Goal: Feedback & Contribution: Leave review/rating

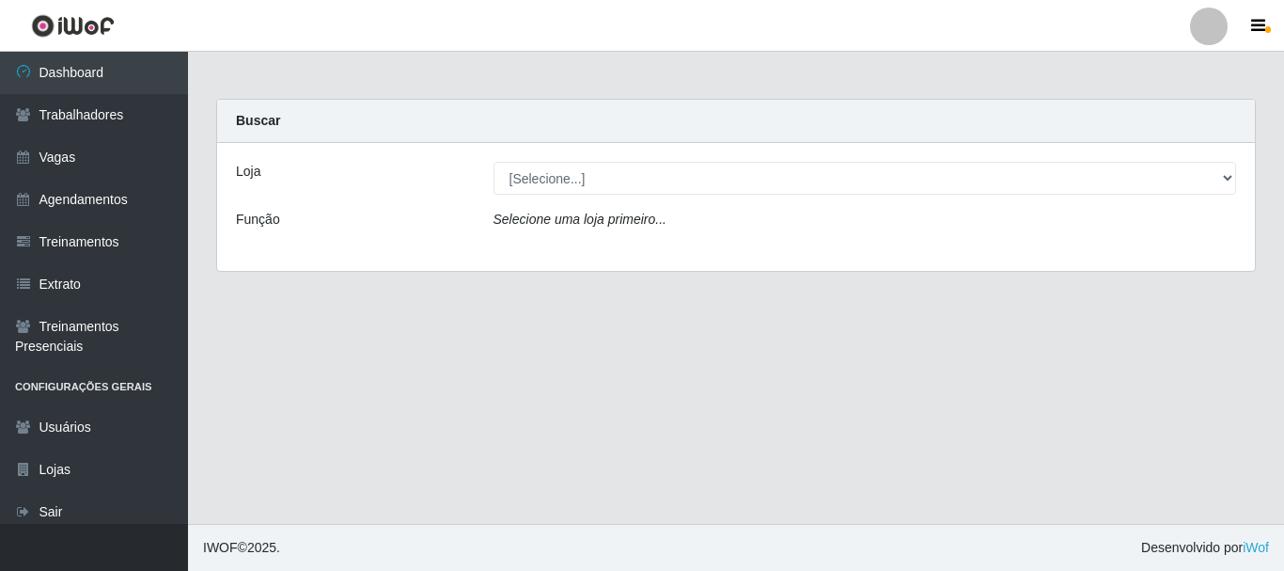
drag, startPoint x: 597, startPoint y: 154, endPoint x: 591, endPoint y: 164, distance: 11.0
click at [595, 156] on div "Loja [Selecione...] O Cestão - Bayeux Função Selecione uma loja primeiro..." at bounding box center [736, 207] width 1038 height 128
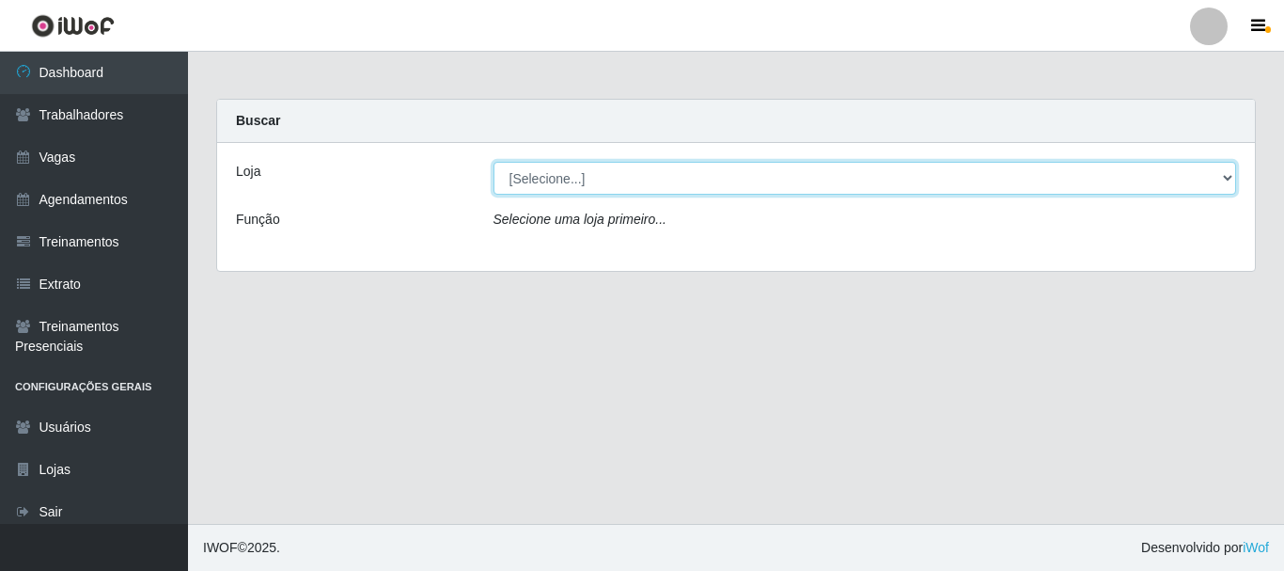
click at [575, 192] on select "[Selecione...] O Cestão - [GEOGRAPHIC_DATA]" at bounding box center [866, 178] width 744 height 33
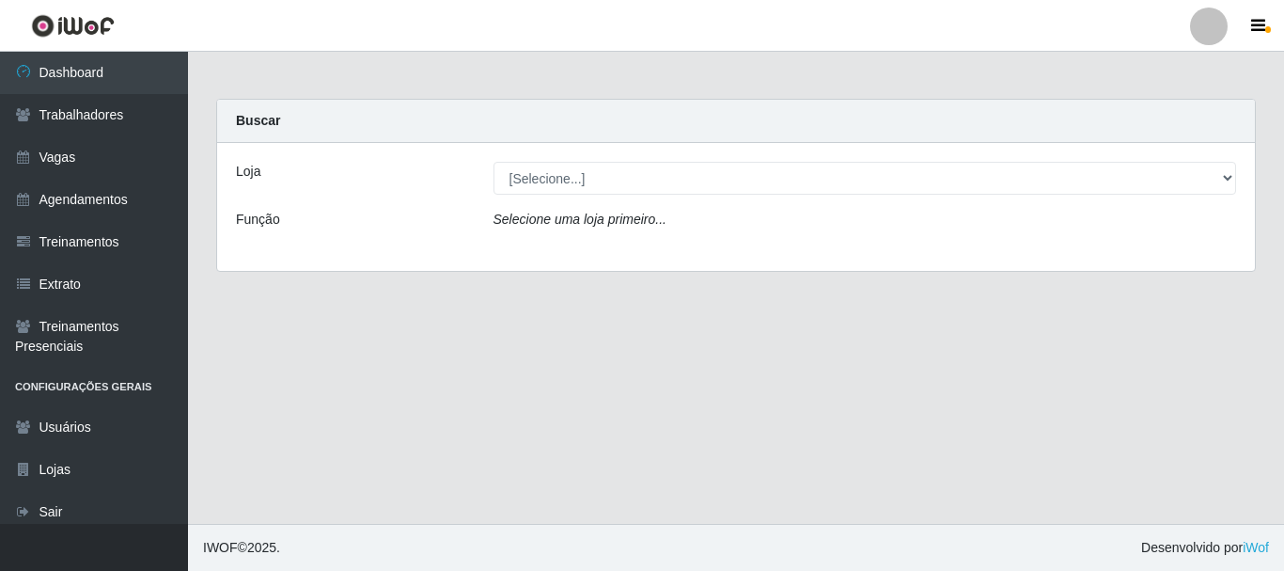
click at [605, 154] on div "Loja [Selecione...] O Cestão - Bayeux Função Selecione uma loja primeiro..." at bounding box center [736, 207] width 1038 height 128
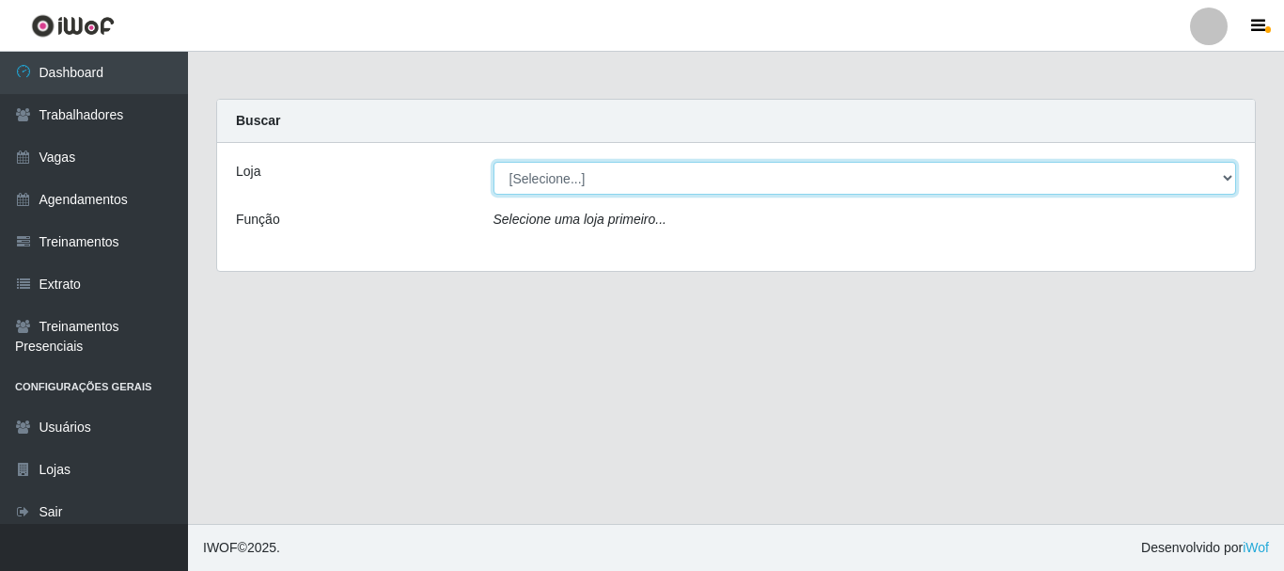
click at [600, 179] on select "[Selecione...] O Cestão - [GEOGRAPHIC_DATA]" at bounding box center [866, 178] width 744 height 33
select select "238"
click at [494, 162] on select "[Selecione...] O Cestão - [GEOGRAPHIC_DATA]" at bounding box center [866, 178] width 744 height 33
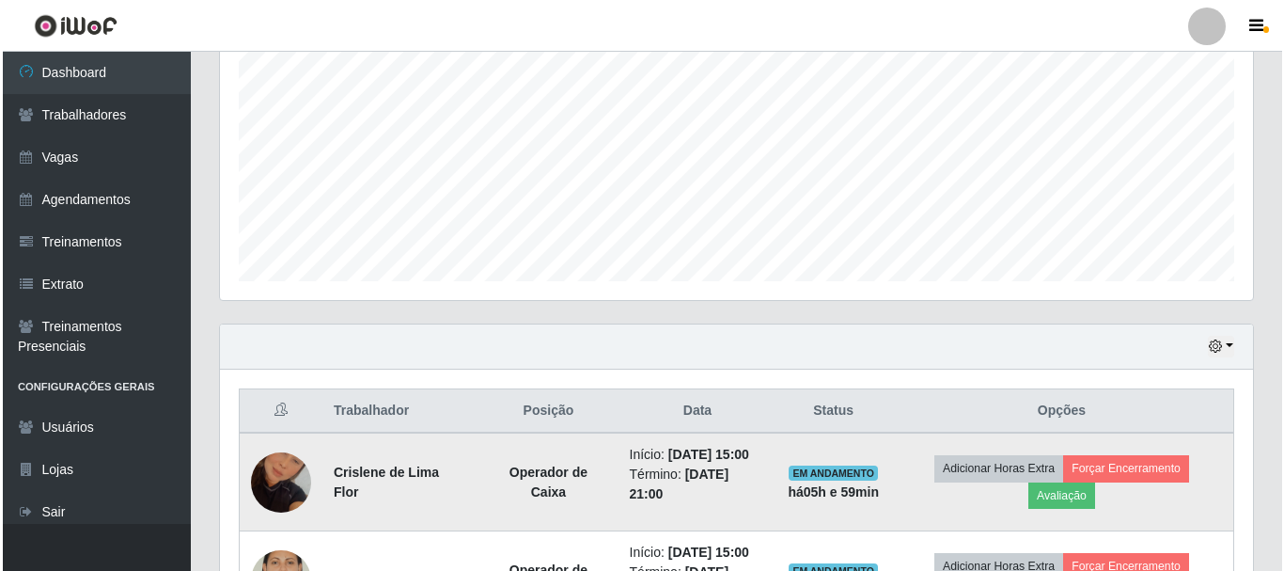
scroll to position [539, 0]
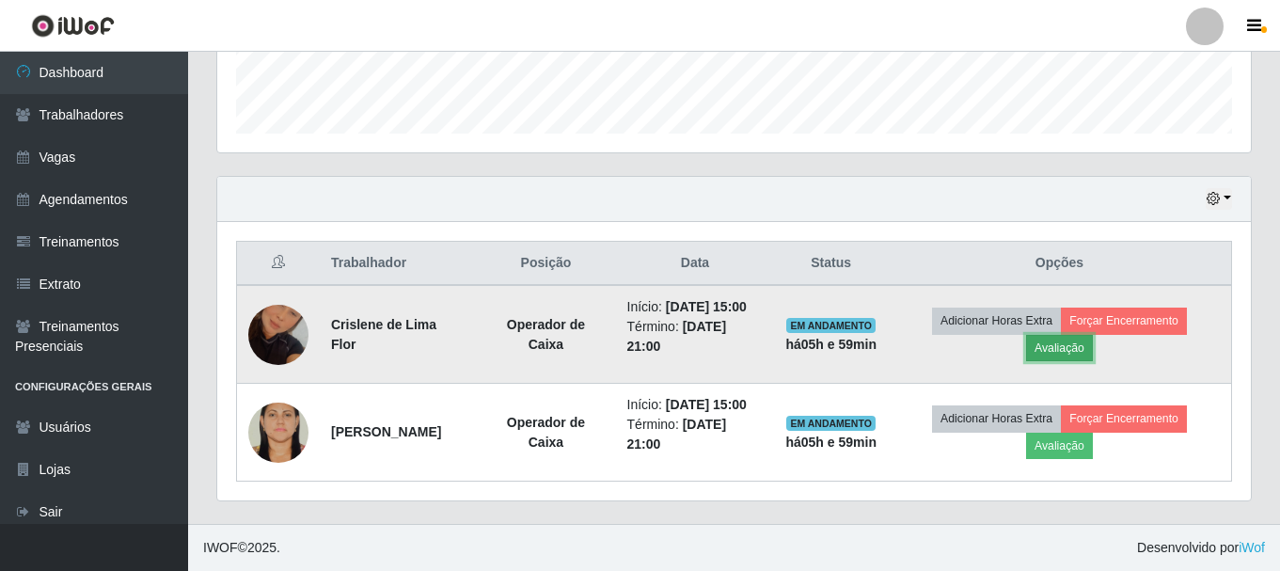
click at [1080, 348] on button "Avaliação" at bounding box center [1059, 348] width 67 height 26
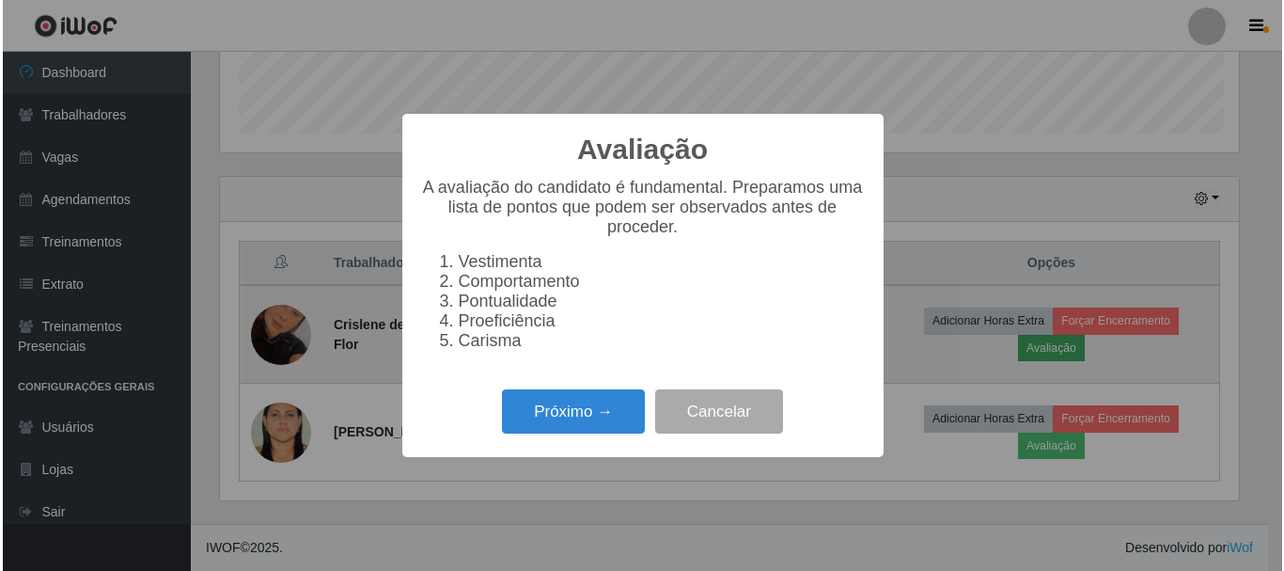
scroll to position [390, 1024]
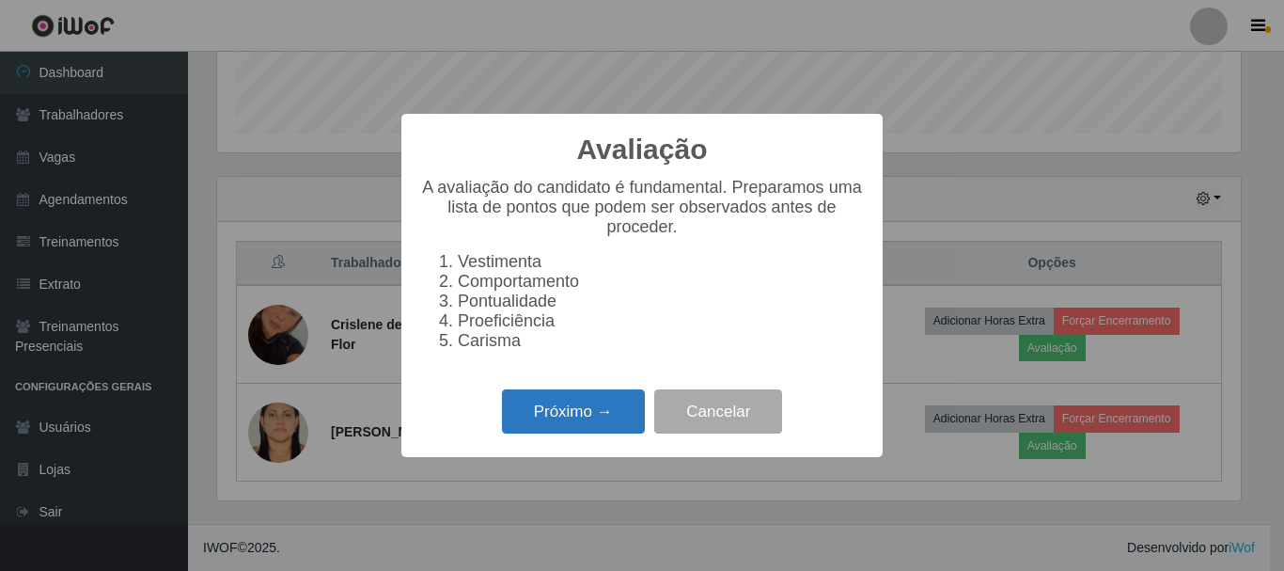
click at [608, 417] on button "Próximo →" at bounding box center [573, 411] width 143 height 44
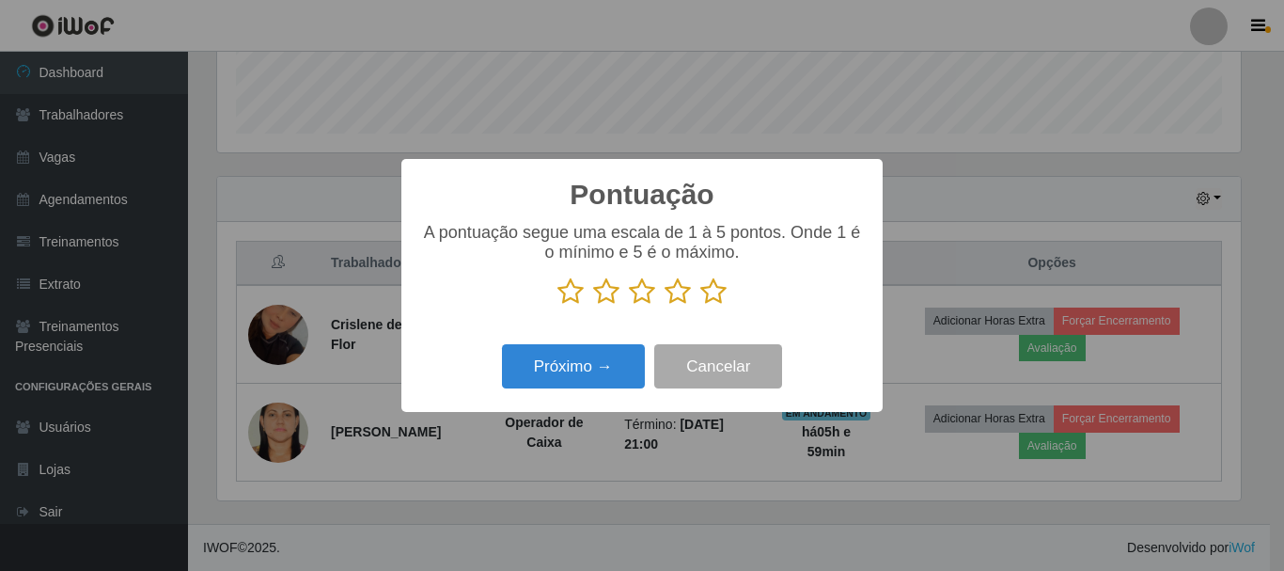
scroll to position [939906, 939272]
click at [722, 295] on icon at bounding box center [714, 291] width 26 height 28
click at [701, 306] on input "radio" at bounding box center [701, 306] width 0 height 0
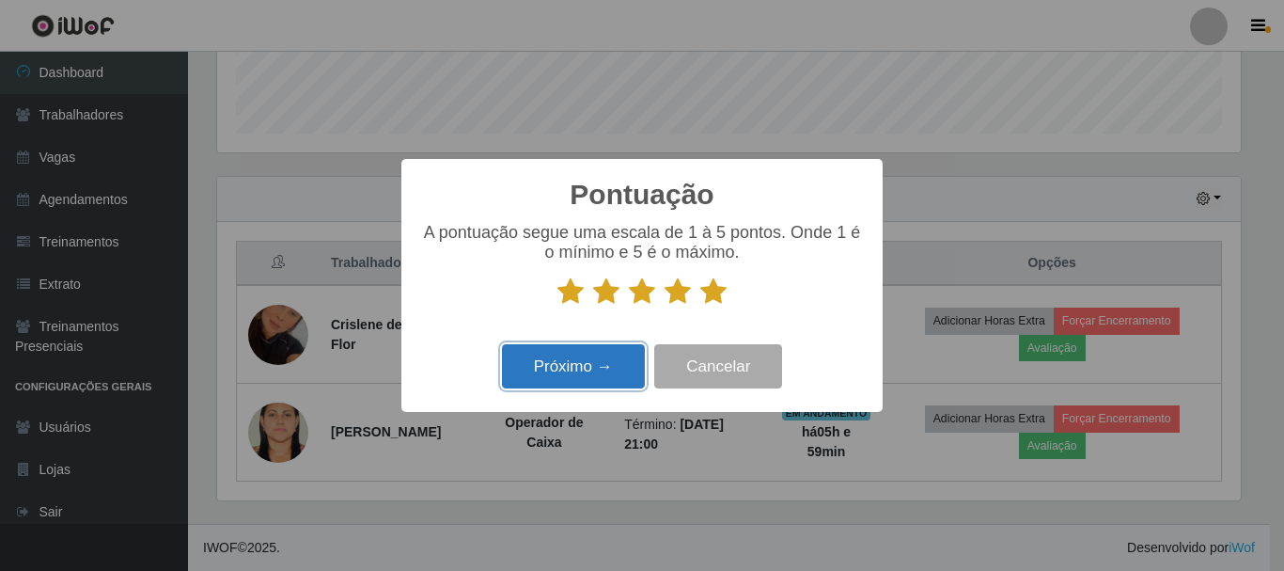
click at [615, 367] on button "Próximo →" at bounding box center [573, 366] width 143 height 44
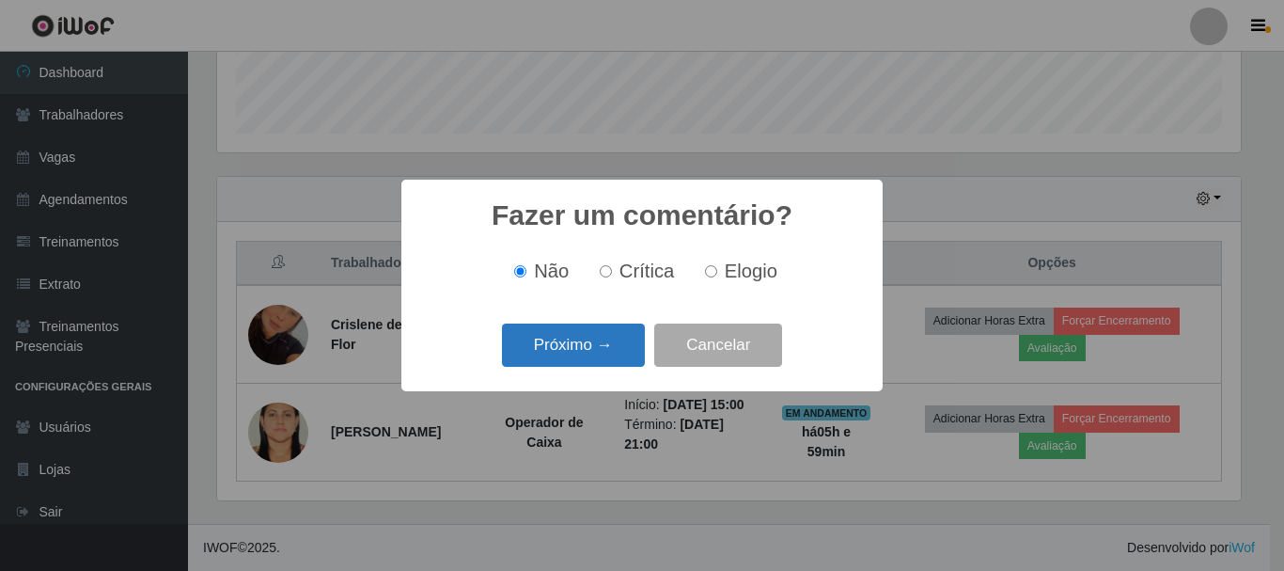
click at [605, 348] on button "Próximo →" at bounding box center [573, 345] width 143 height 44
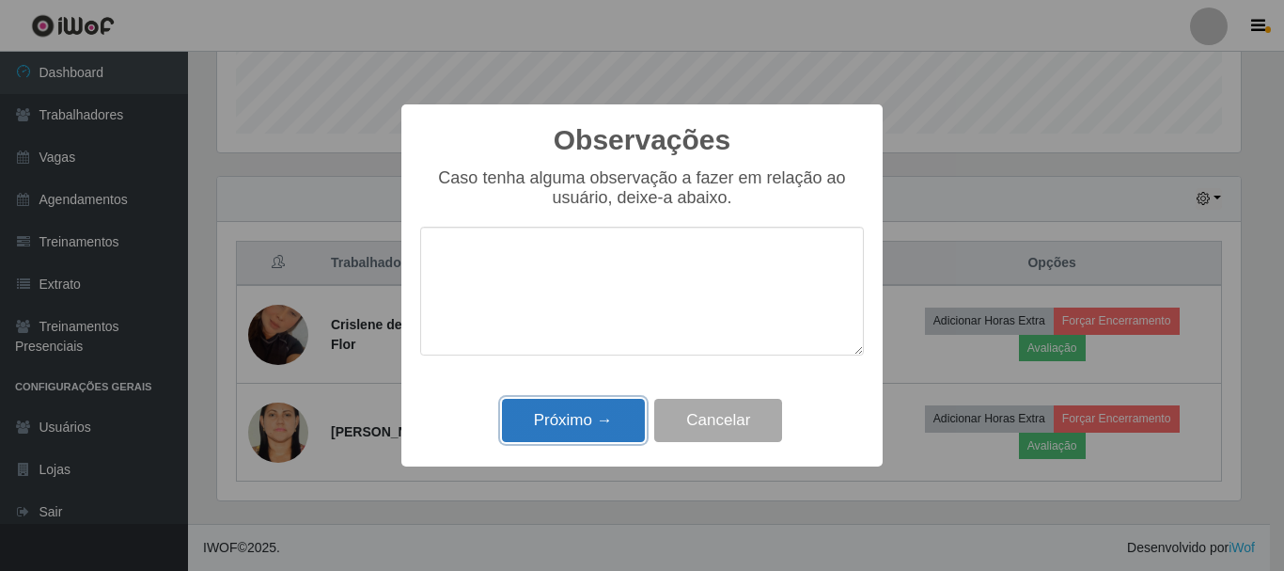
click at [592, 421] on button "Próximo →" at bounding box center [573, 421] width 143 height 44
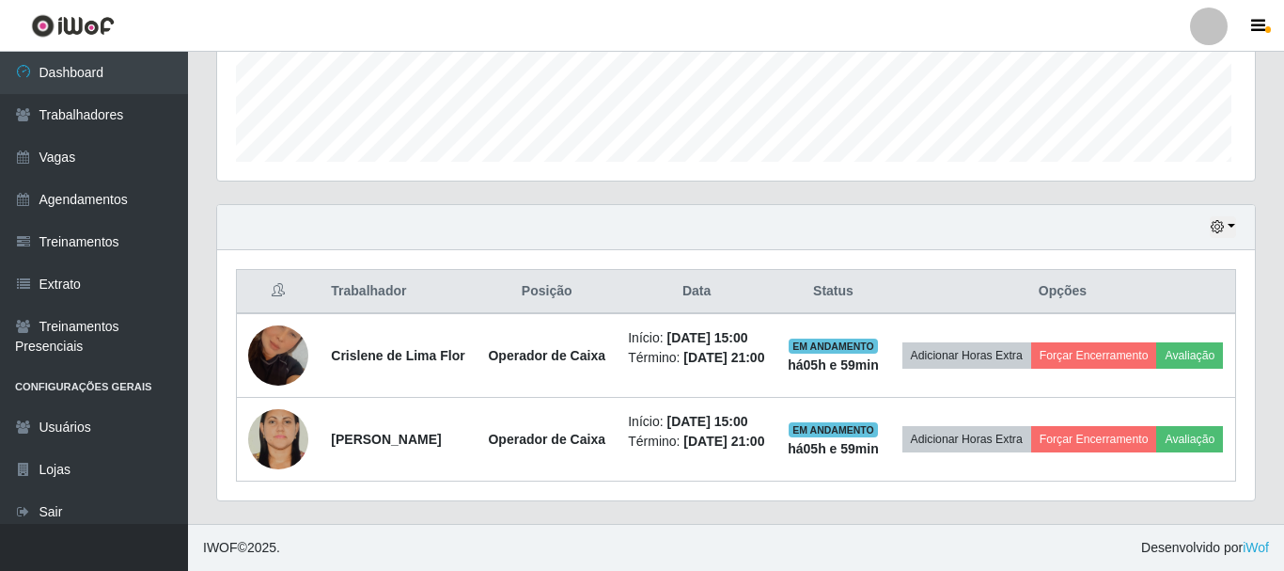
scroll to position [390, 1033]
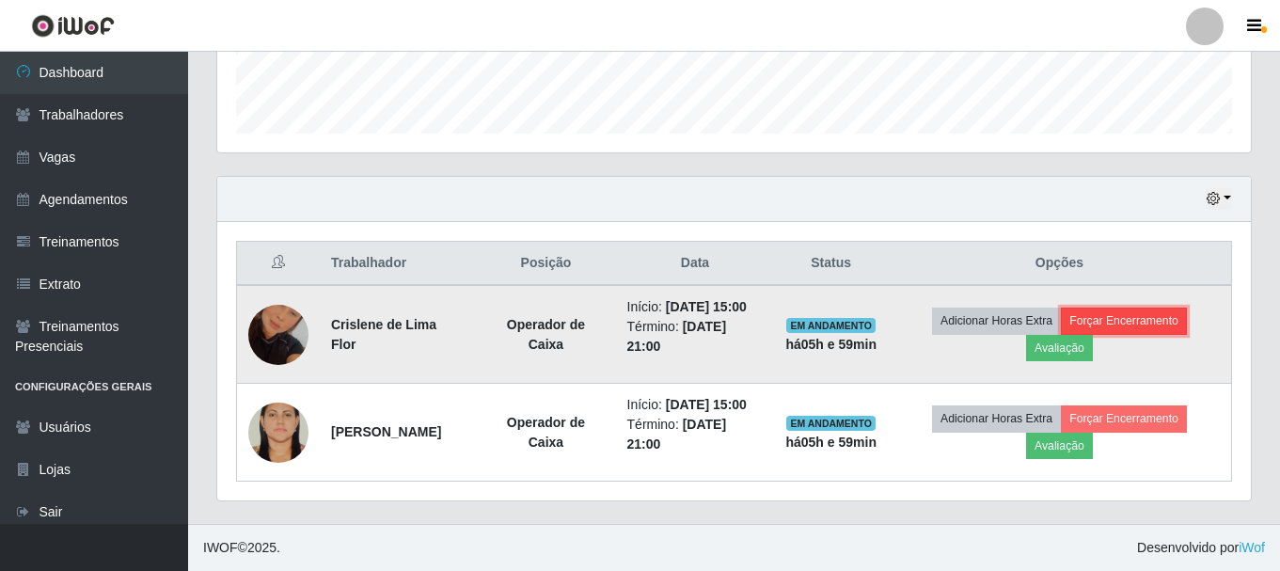
click at [1110, 318] on button "Forçar Encerramento" at bounding box center [1124, 320] width 126 height 26
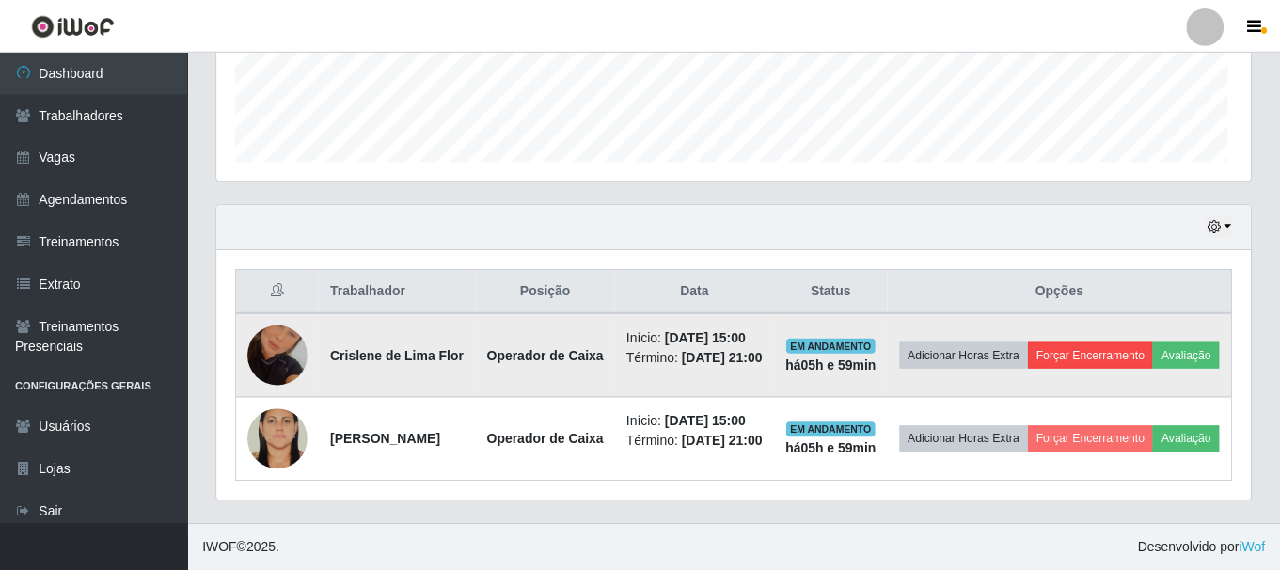
scroll to position [390, 1024]
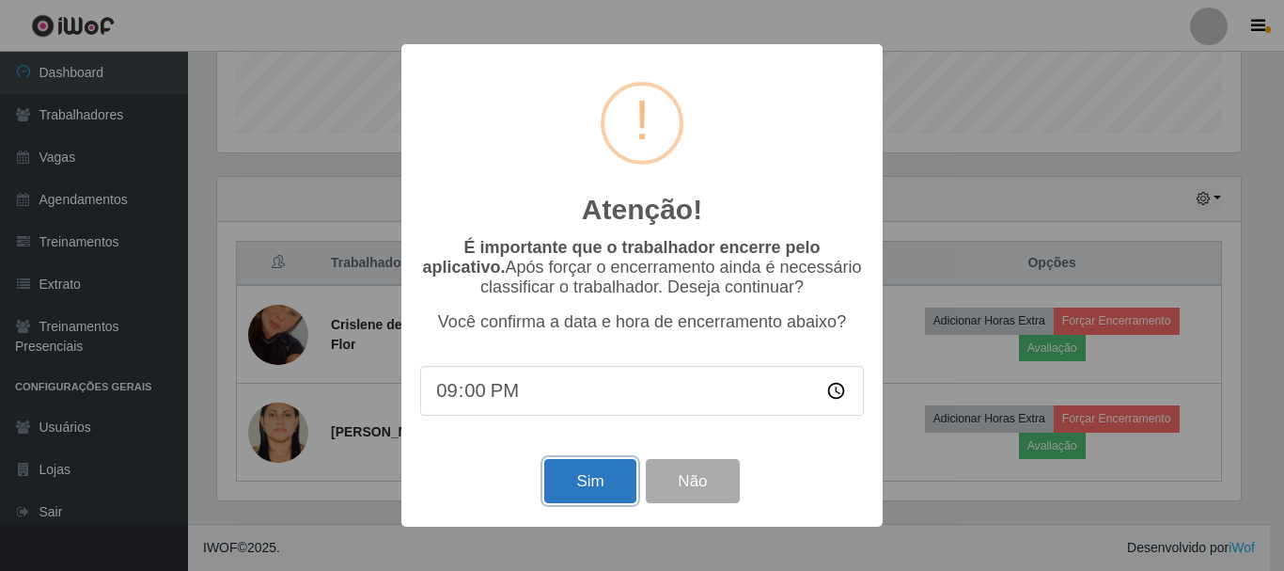
click at [612, 476] on button "Sim" at bounding box center [589, 481] width 91 height 44
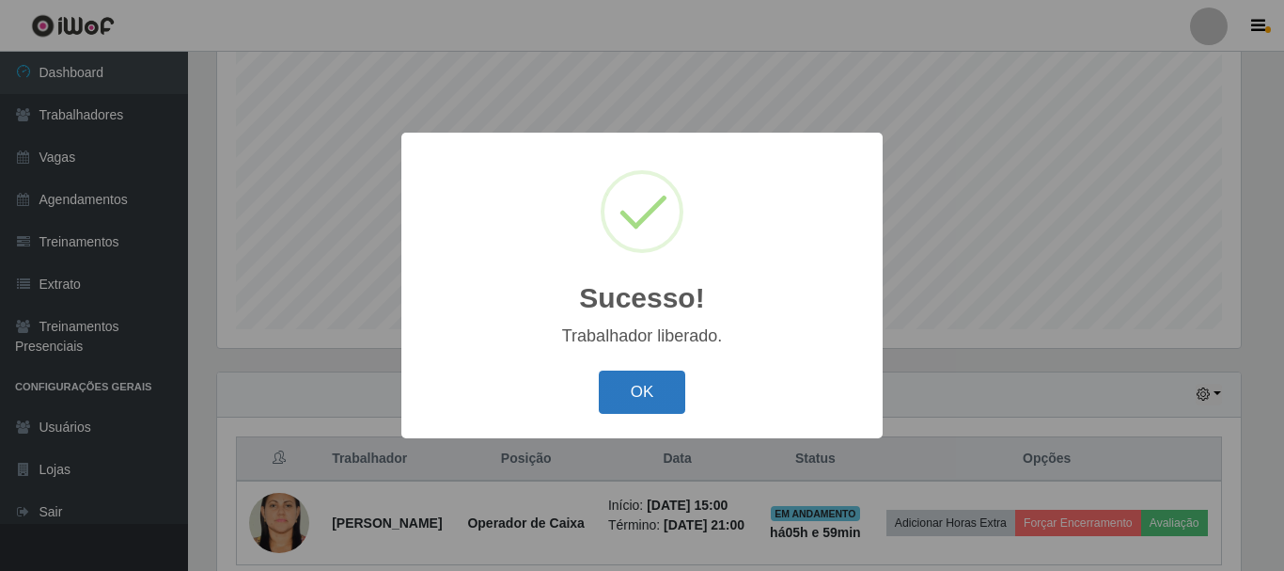
click at [652, 388] on button "OK" at bounding box center [642, 392] width 87 height 44
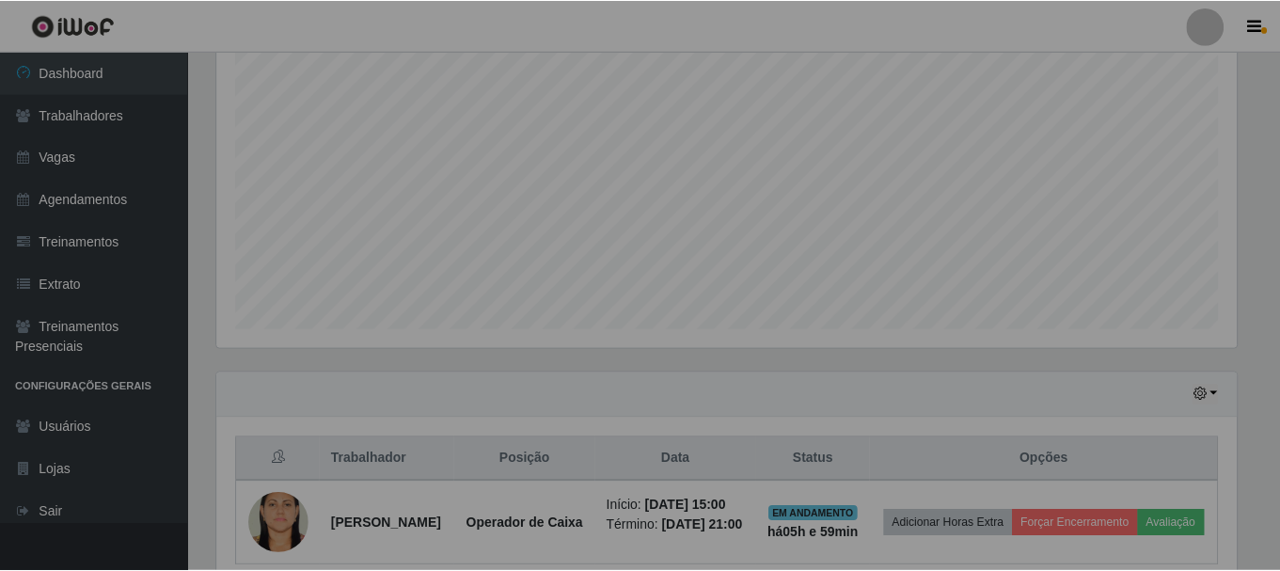
scroll to position [390, 1033]
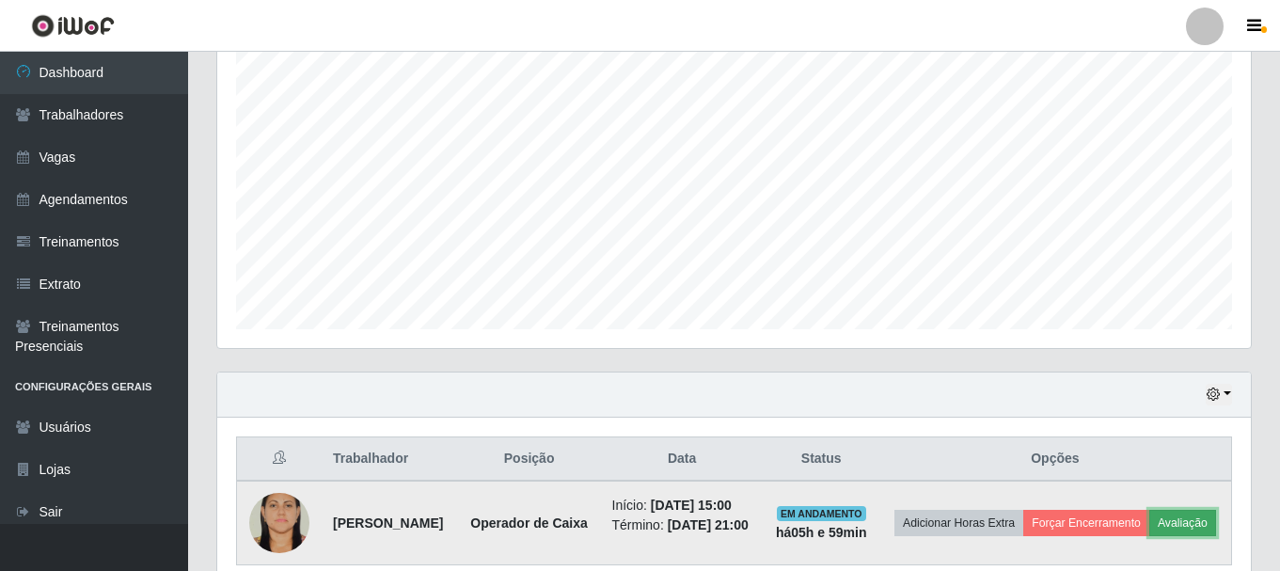
click at [1149, 536] on button "Avaliação" at bounding box center [1182, 523] width 67 height 26
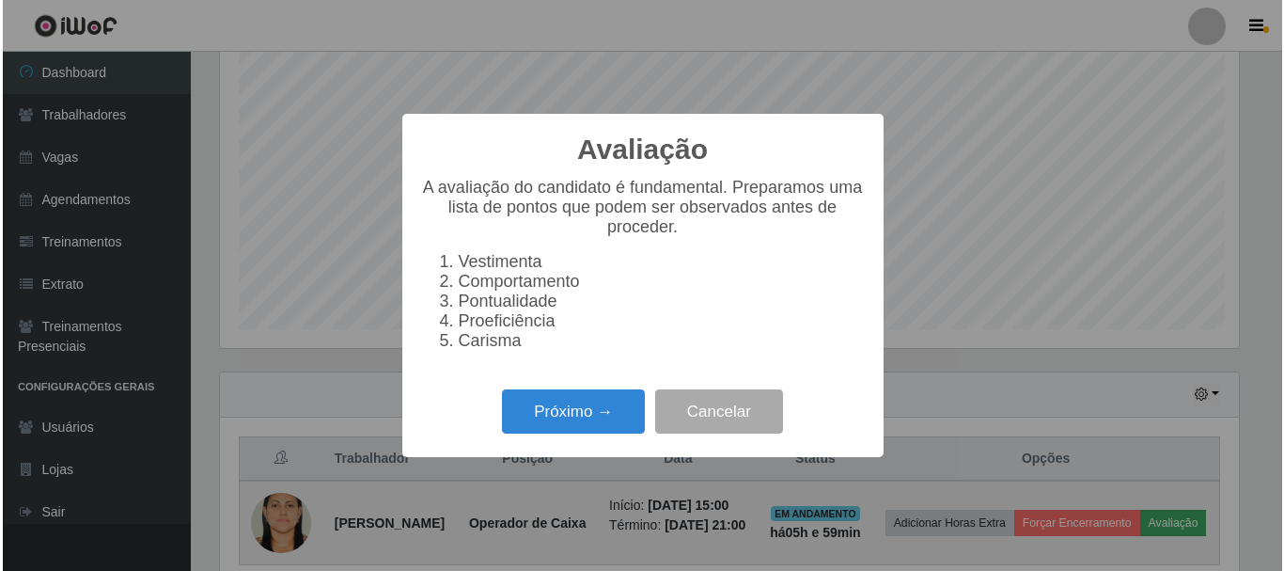
scroll to position [390, 1024]
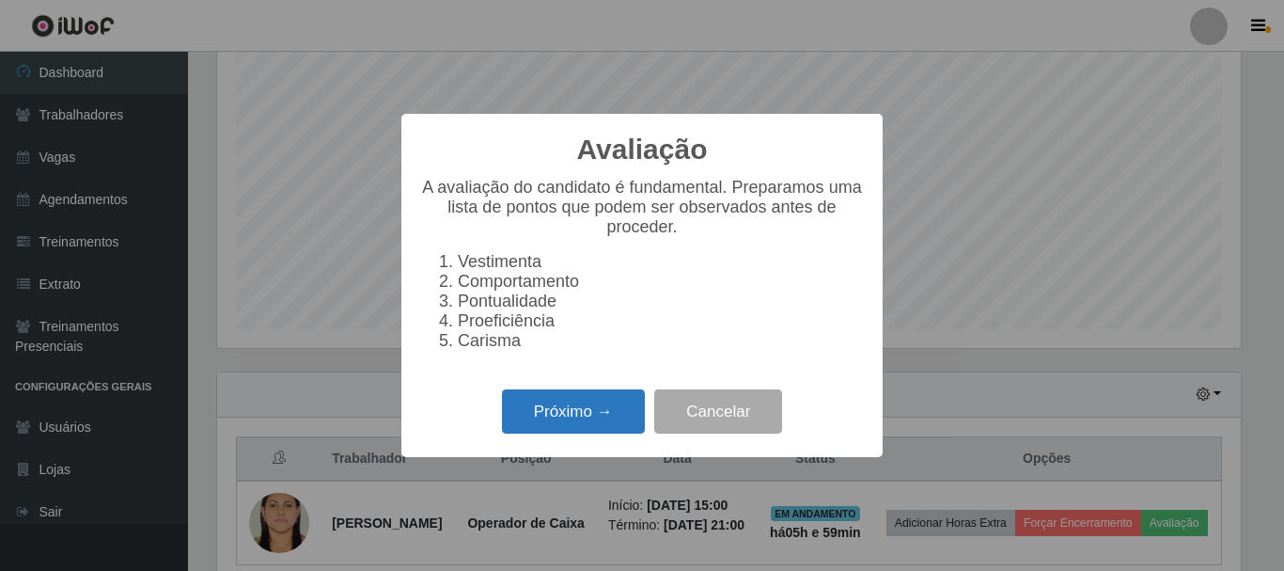
click at [622, 416] on button "Próximo →" at bounding box center [573, 411] width 143 height 44
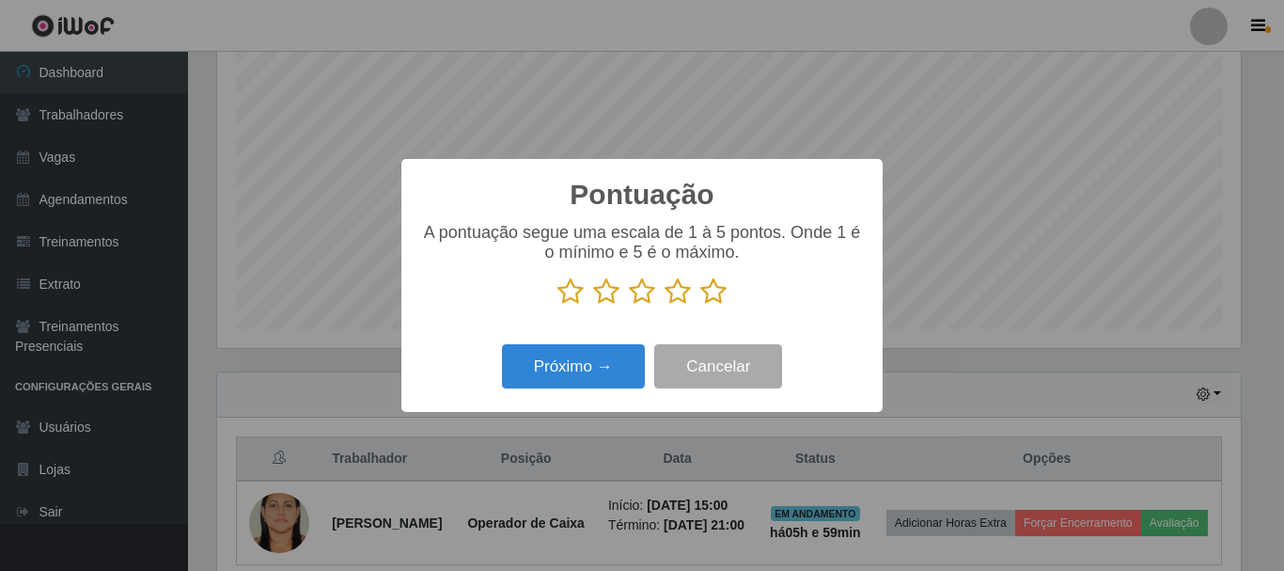
scroll to position [939906, 939272]
click at [716, 290] on icon at bounding box center [714, 291] width 26 height 28
click at [701, 306] on input "radio" at bounding box center [701, 306] width 0 height 0
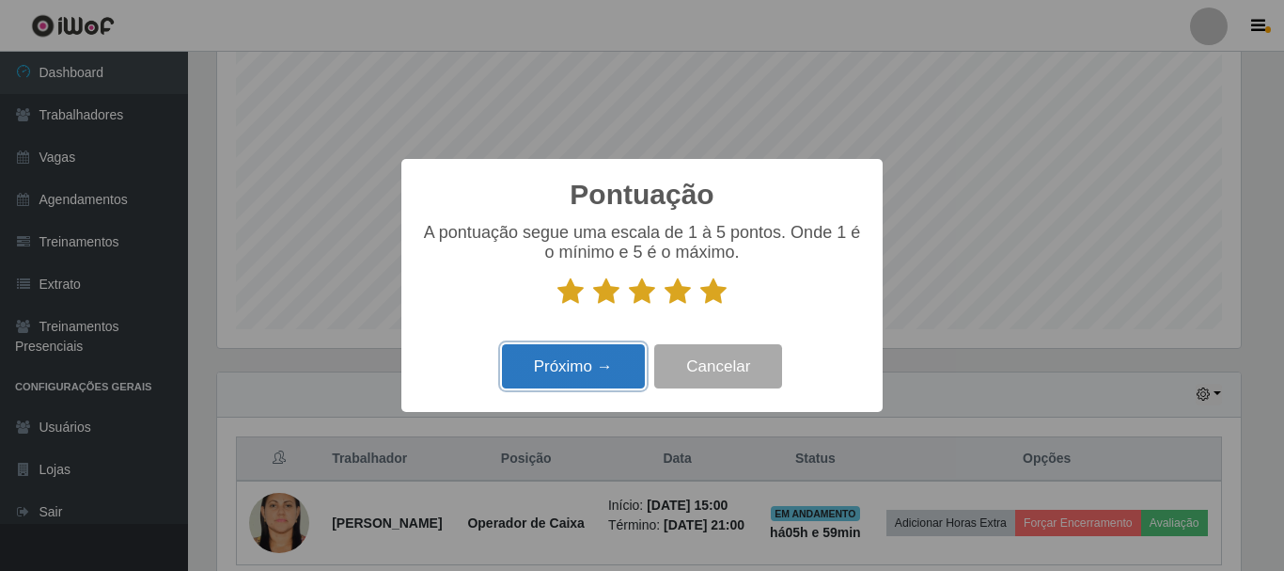
click at [622, 373] on button "Próximo →" at bounding box center [573, 366] width 143 height 44
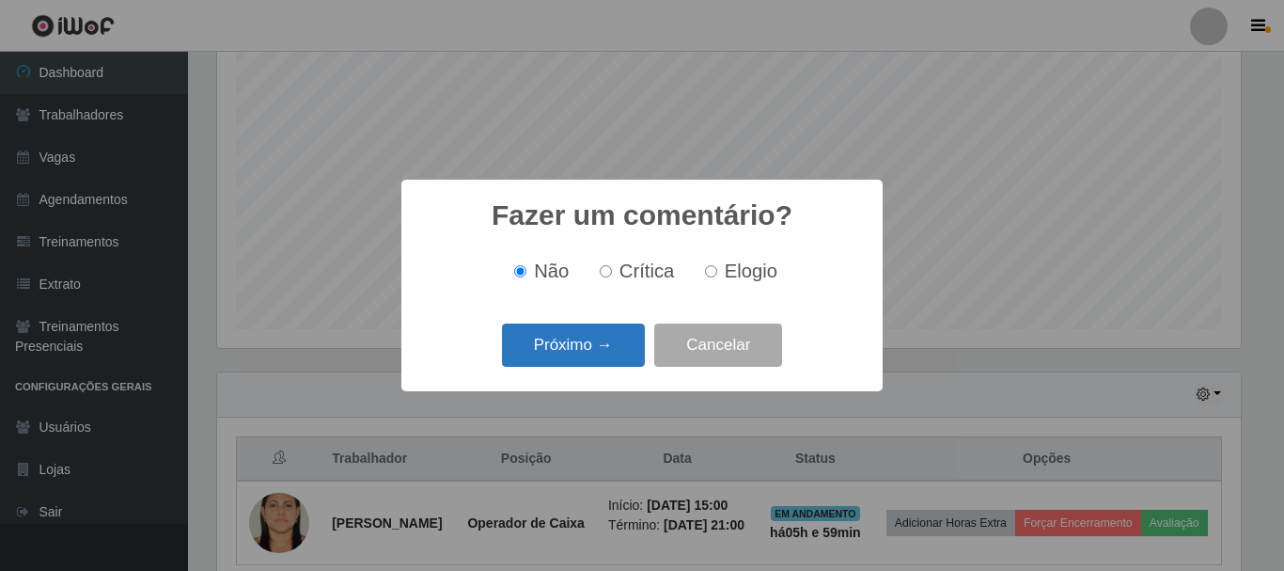
click at [598, 341] on button "Próximo →" at bounding box center [573, 345] width 143 height 44
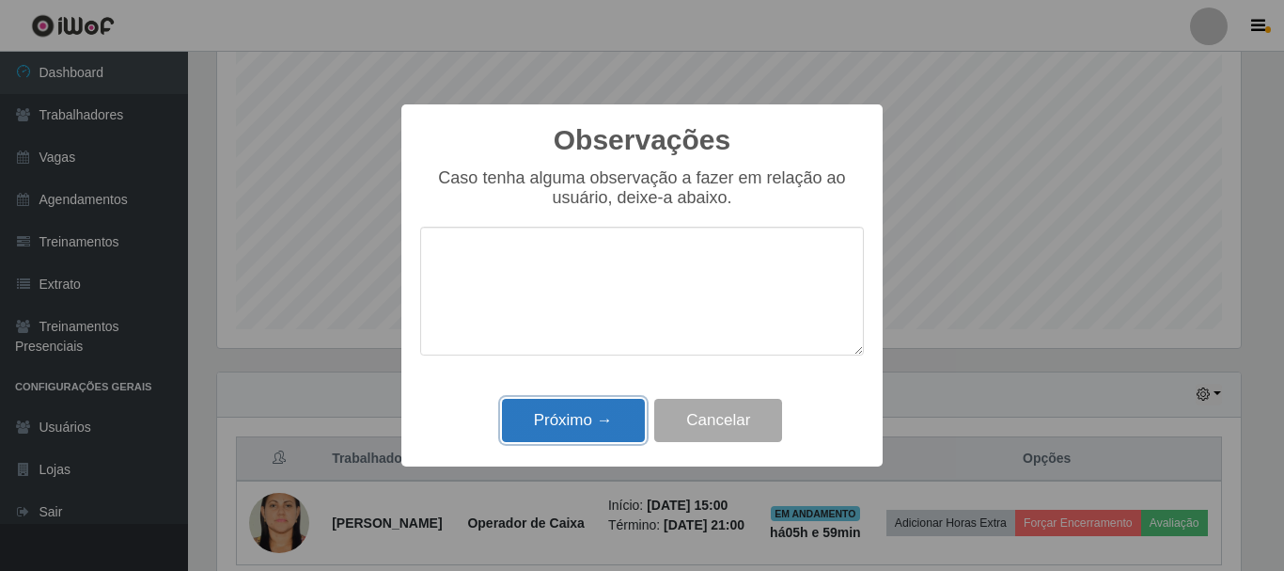
click at [625, 416] on button "Próximo →" at bounding box center [573, 421] width 143 height 44
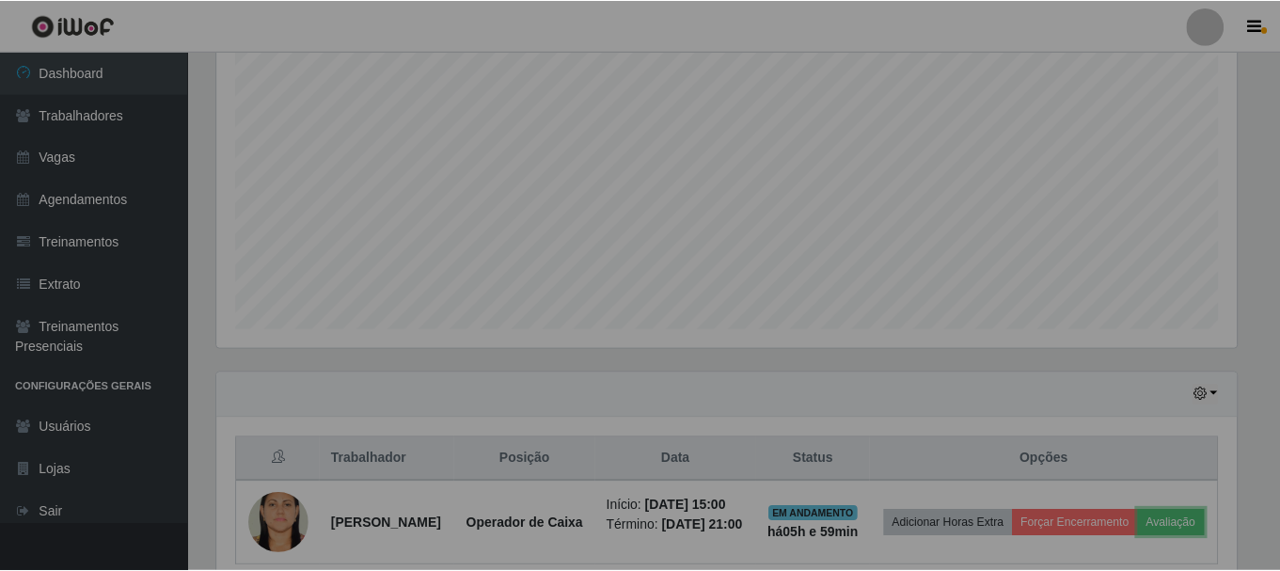
scroll to position [390, 1033]
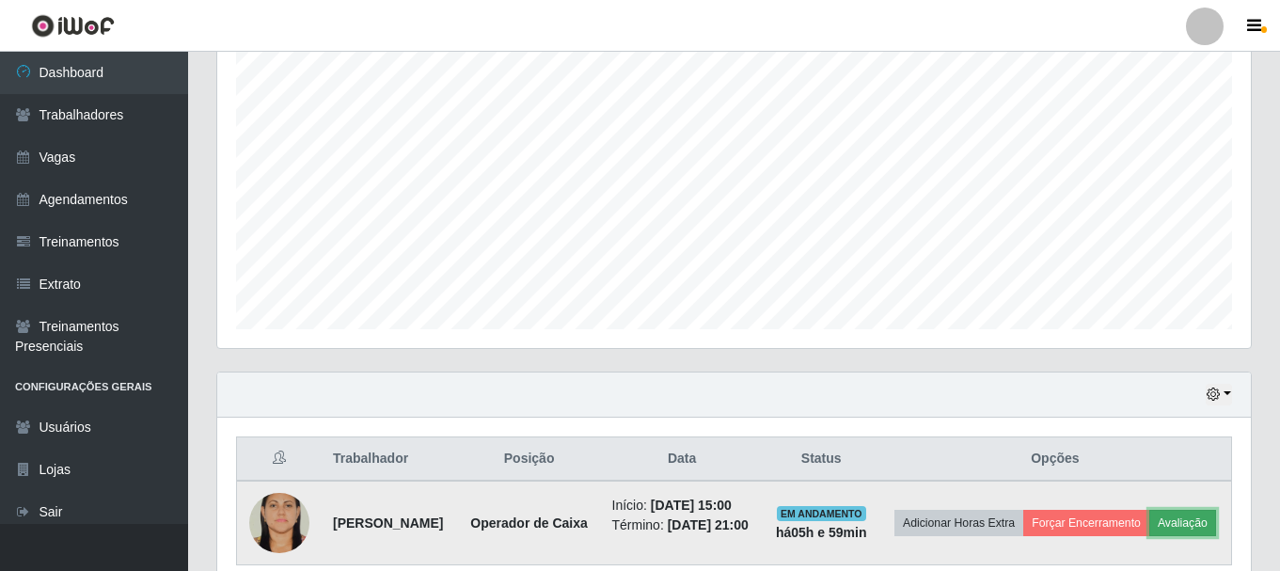
click at [1149, 536] on button "Avaliação" at bounding box center [1182, 523] width 67 height 26
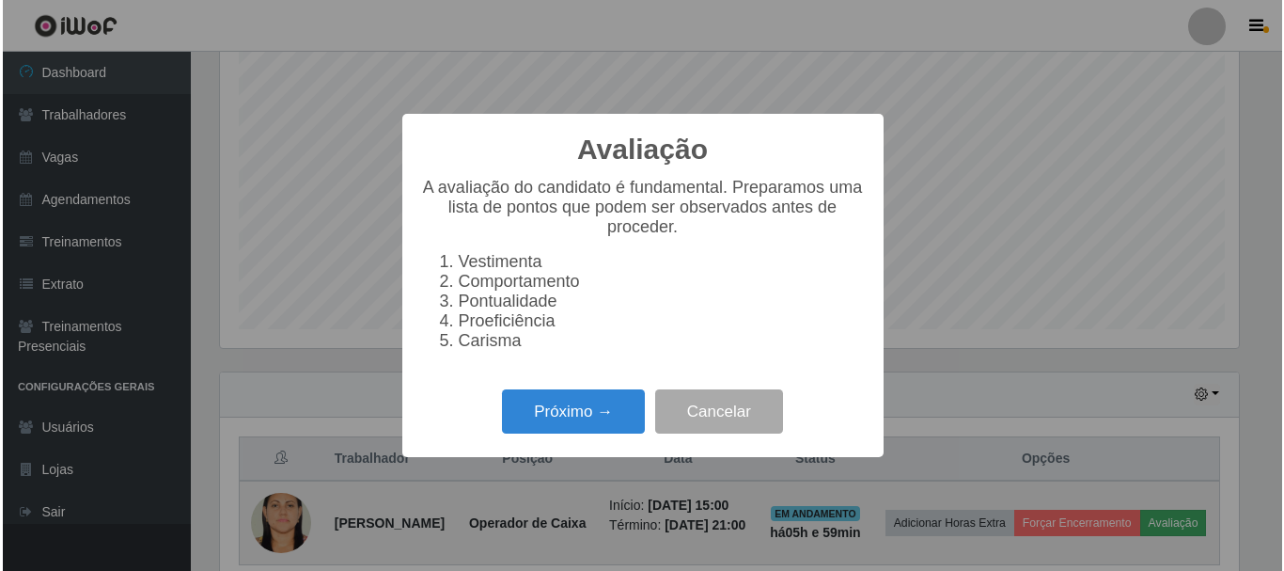
scroll to position [390, 1024]
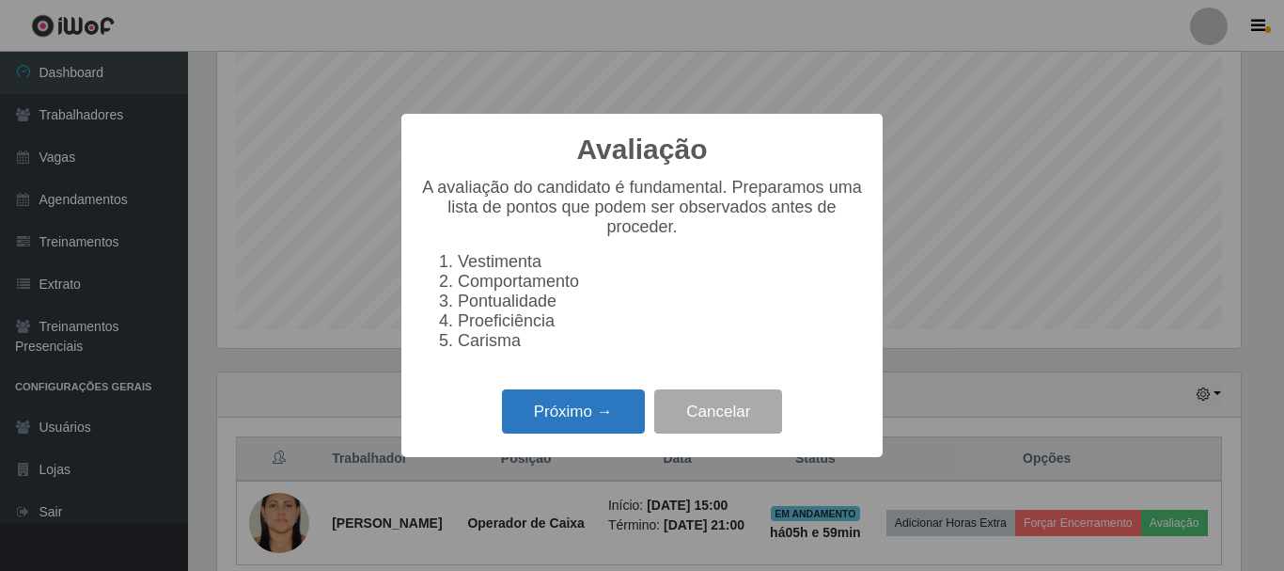
click at [619, 420] on button "Próximo →" at bounding box center [573, 411] width 143 height 44
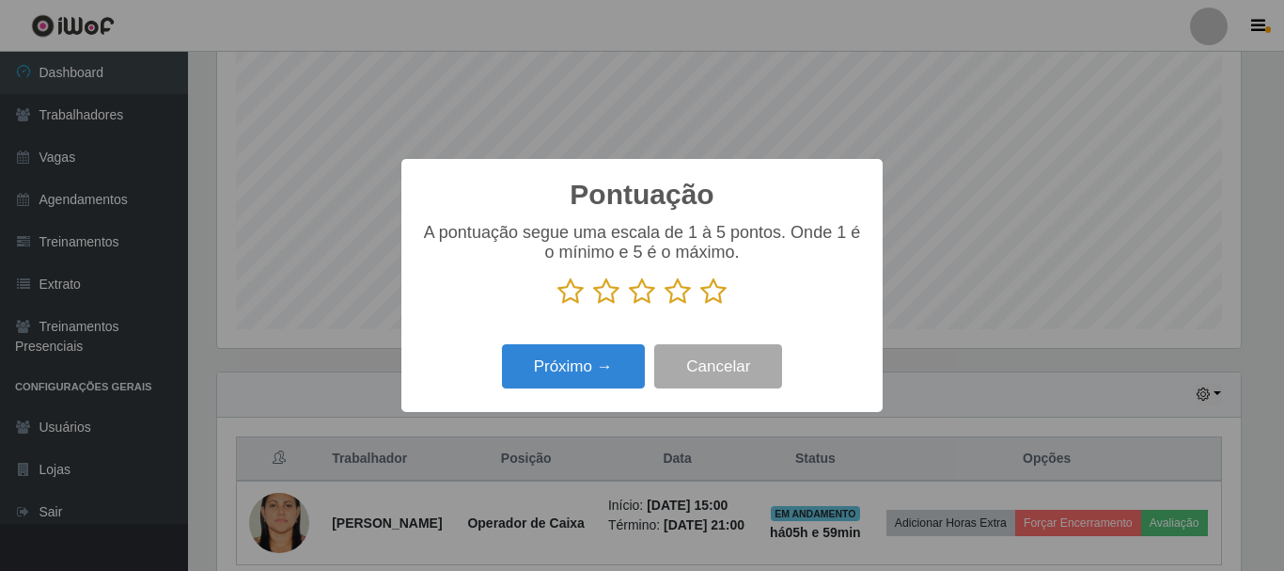
scroll to position [939906, 939272]
click at [715, 298] on icon at bounding box center [714, 291] width 26 height 28
click at [701, 306] on input "radio" at bounding box center [701, 306] width 0 height 0
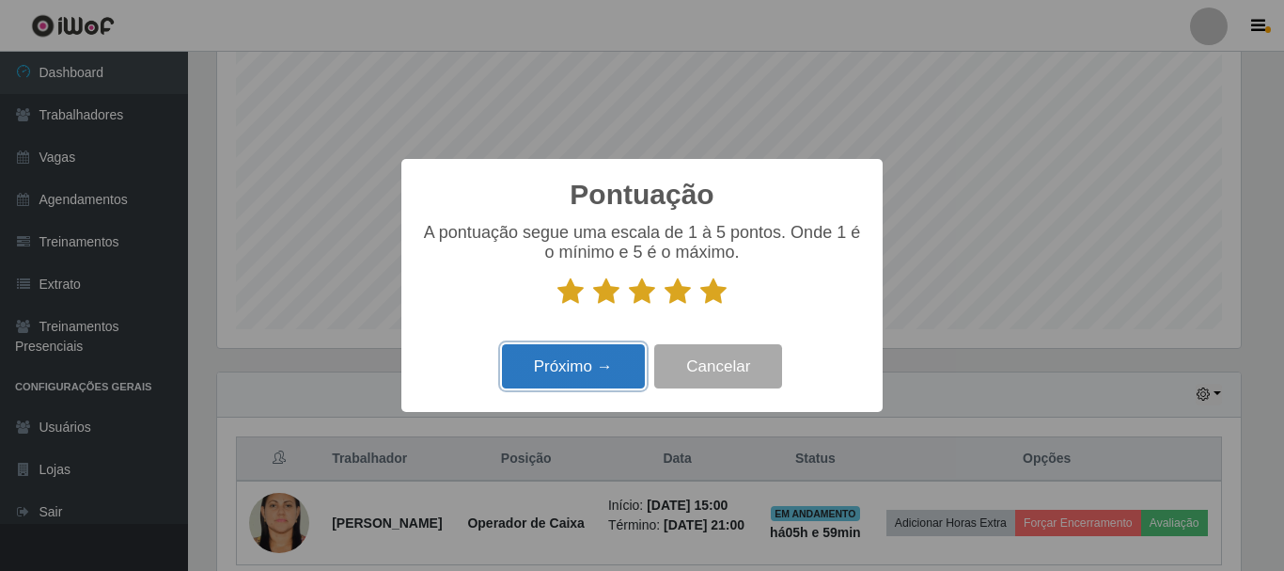
click at [591, 370] on button "Próximo →" at bounding box center [573, 366] width 143 height 44
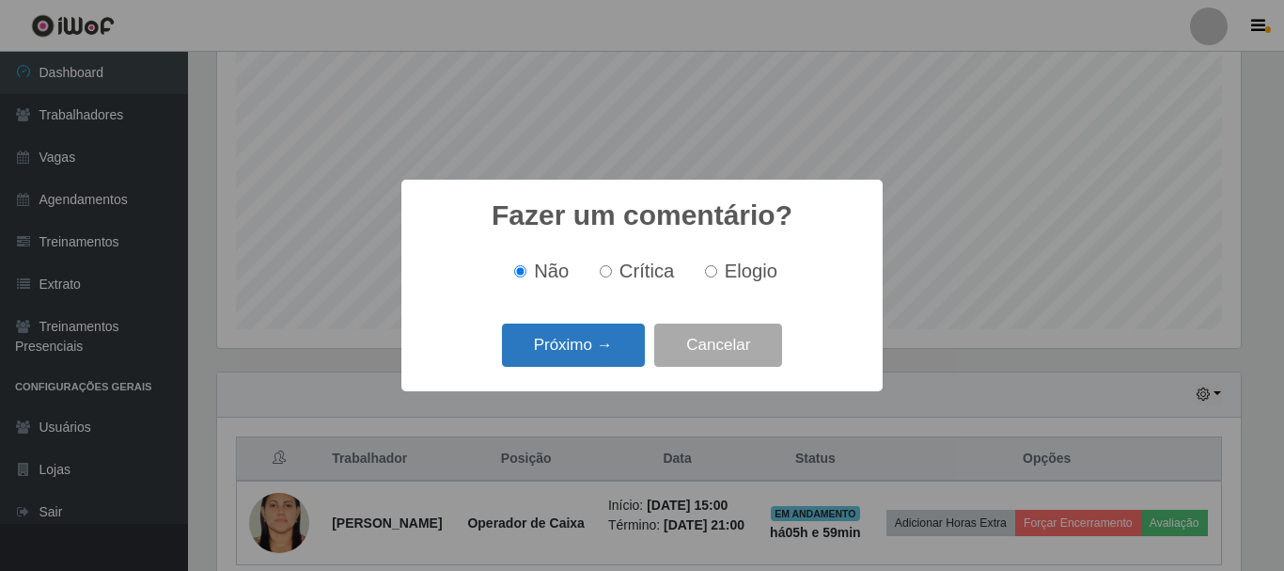
click at [593, 332] on button "Próximo →" at bounding box center [573, 345] width 143 height 44
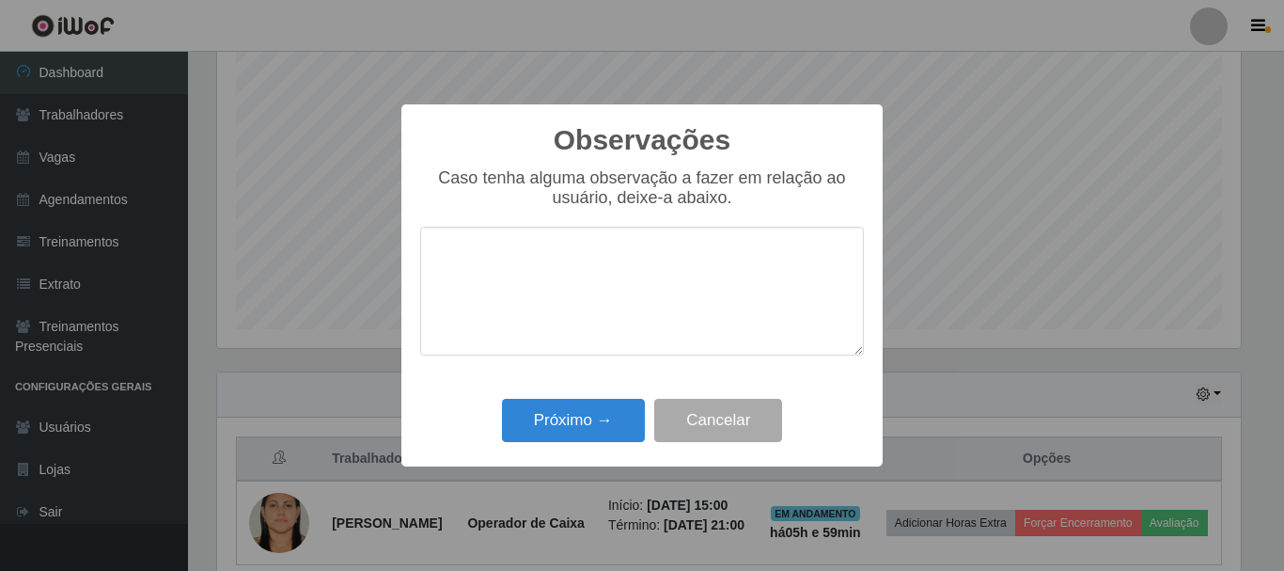
click at [609, 393] on div "Observações × Caso tenha alguma observação a fazer em relação ao usuário, deixe…" at bounding box center [642, 285] width 481 height 362
click at [604, 407] on button "Próximo →" at bounding box center [573, 421] width 143 height 44
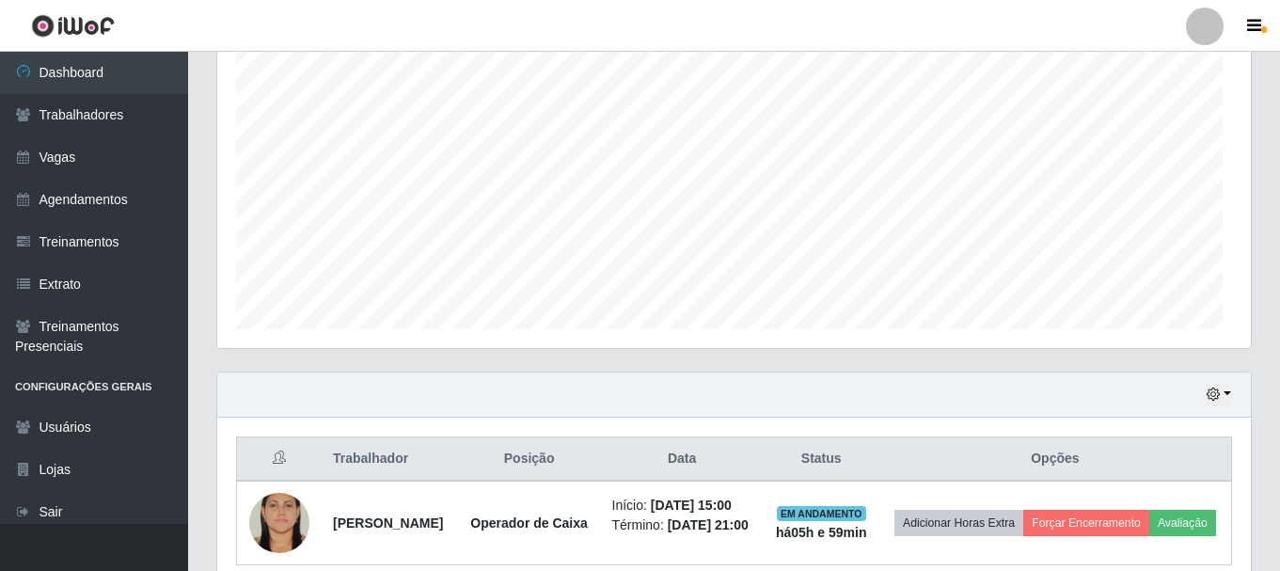
scroll to position [0, 0]
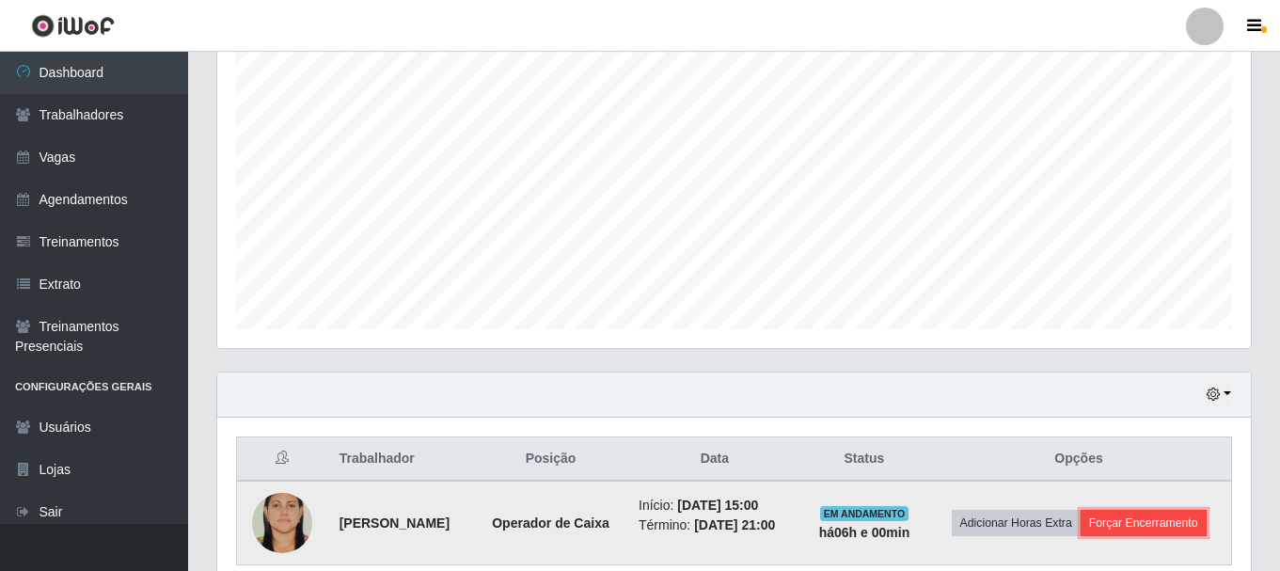
click at [1110, 517] on button "Forçar Encerramento" at bounding box center [1143, 523] width 126 height 26
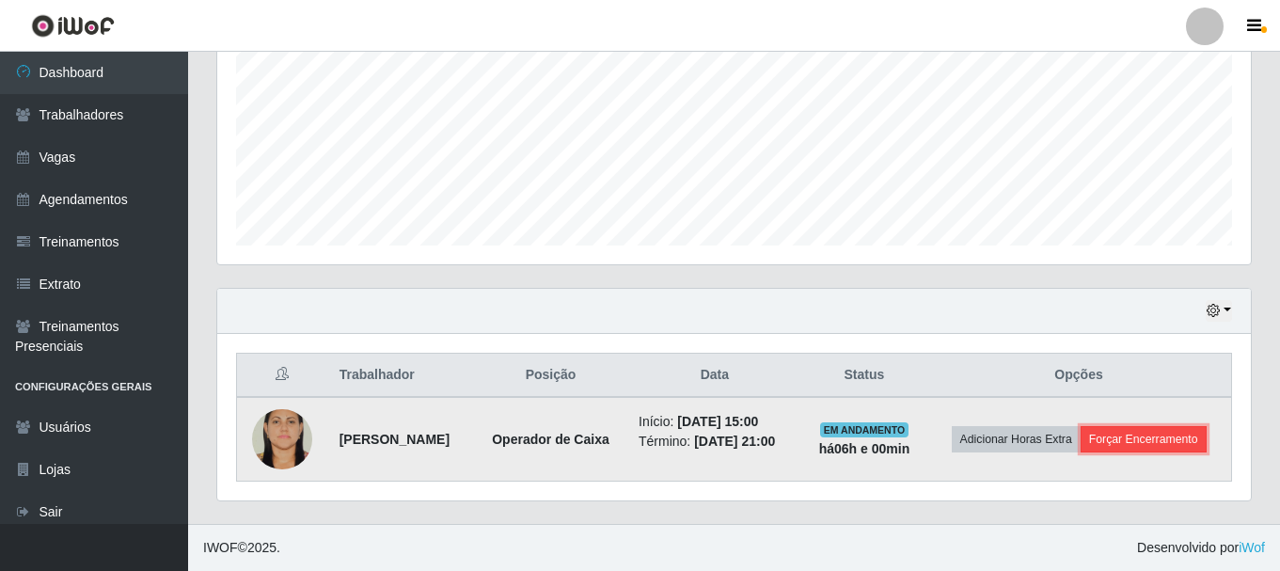
click at [1129, 441] on button "Forçar Encerramento" at bounding box center [1143, 439] width 126 height 26
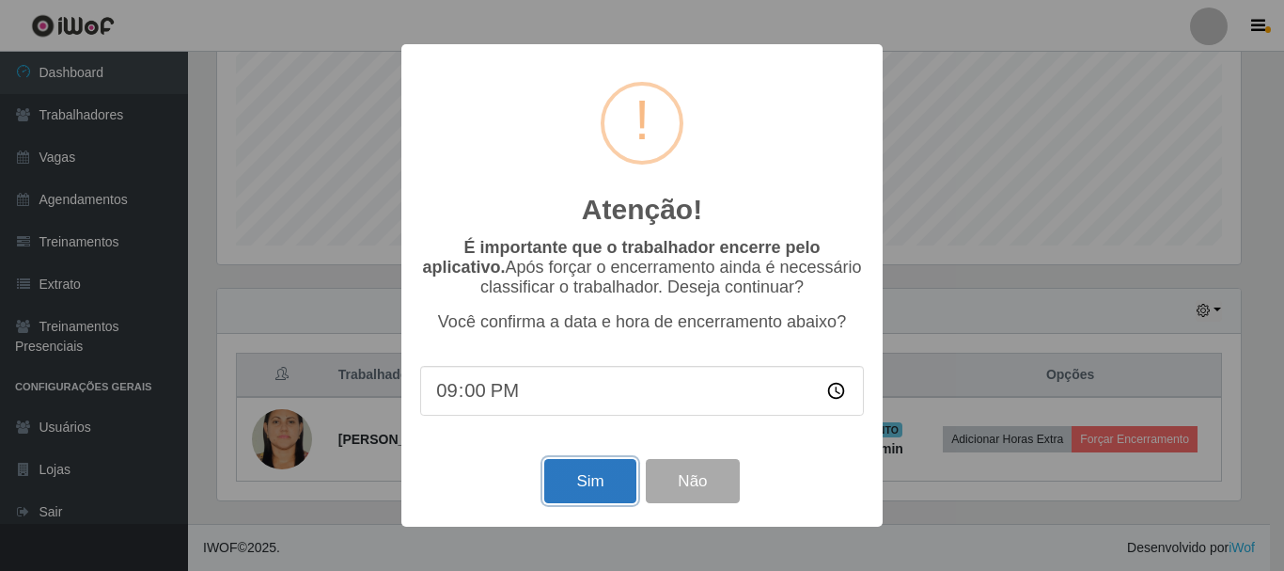
click at [602, 492] on button "Sim" at bounding box center [589, 481] width 91 height 44
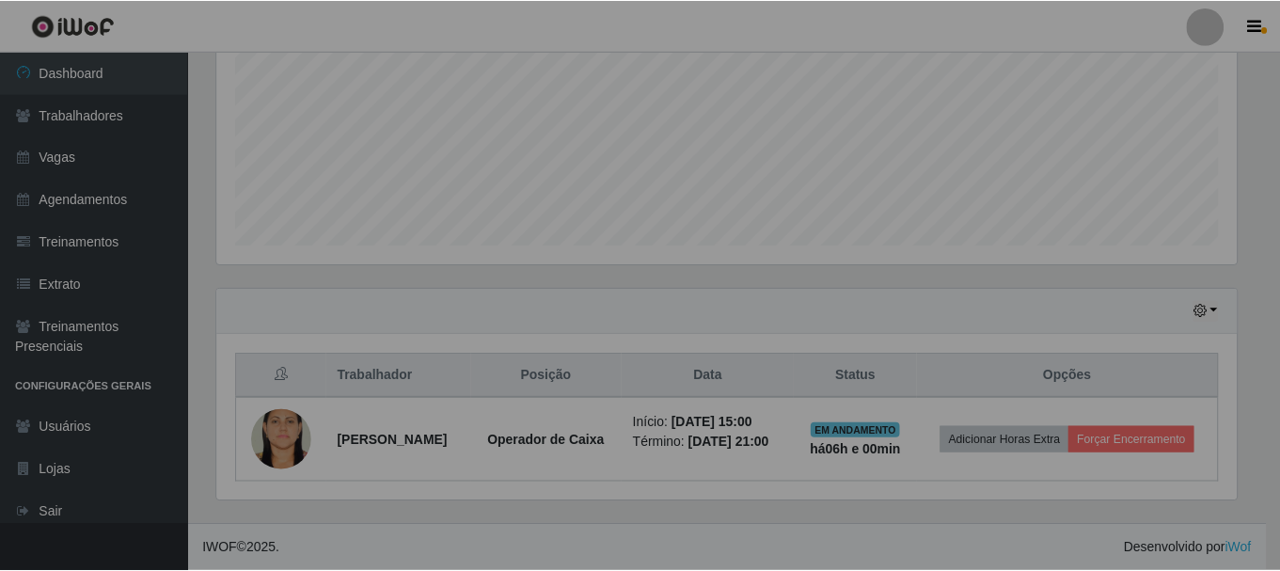
scroll to position [939906, 939263]
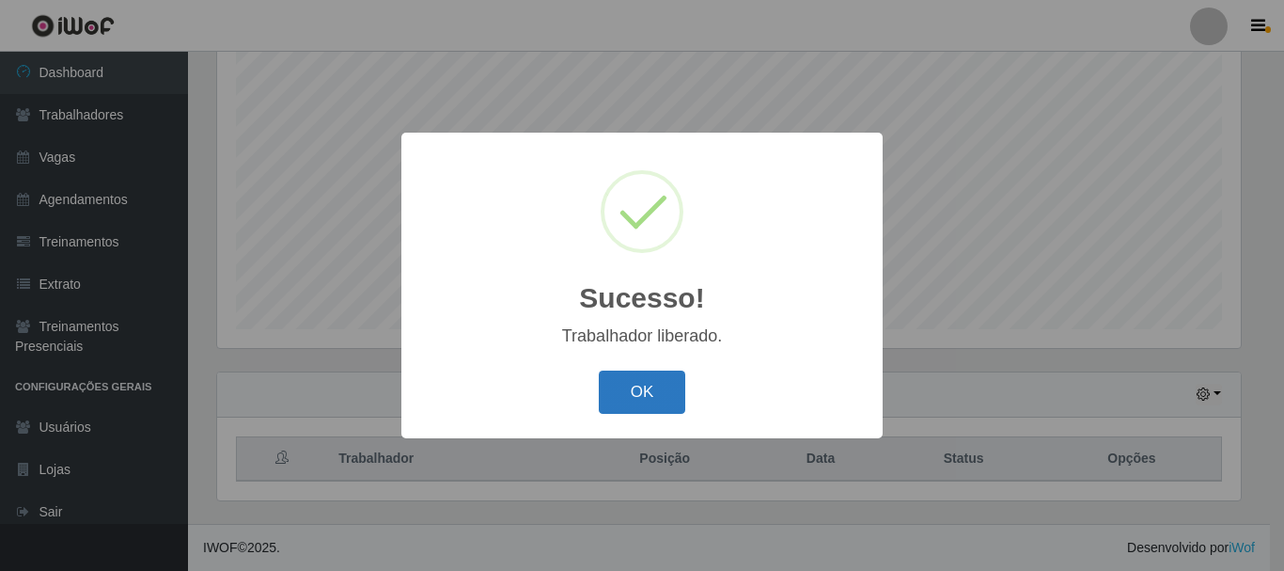
click at [659, 386] on button "OK" at bounding box center [642, 392] width 87 height 44
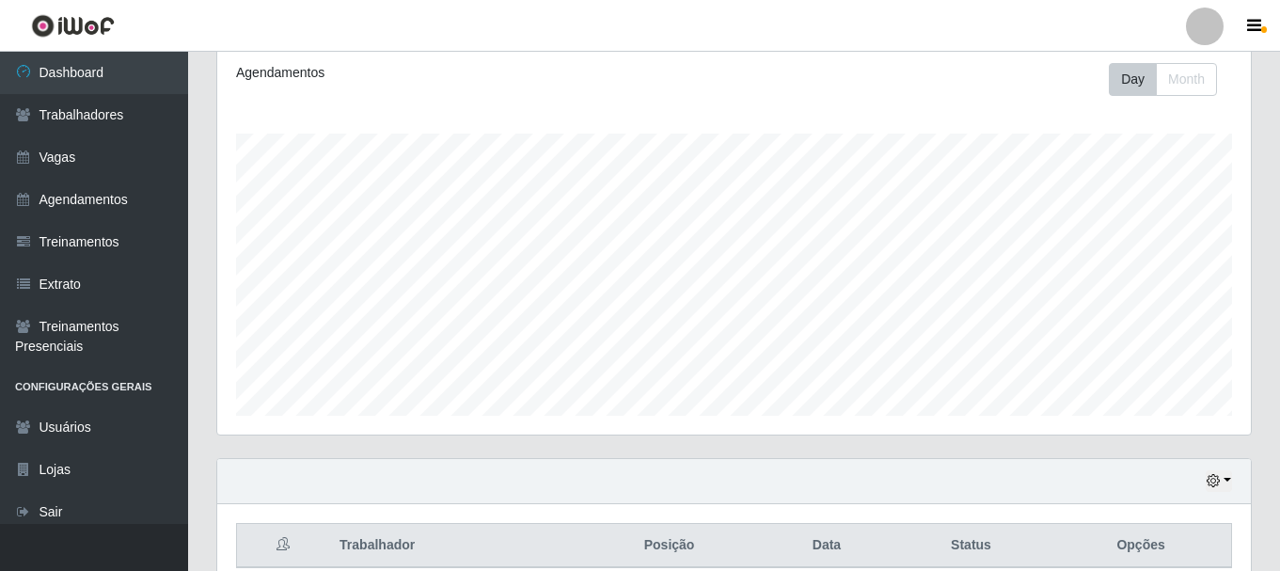
scroll to position [343, 0]
